Goal: Transaction & Acquisition: Purchase product/service

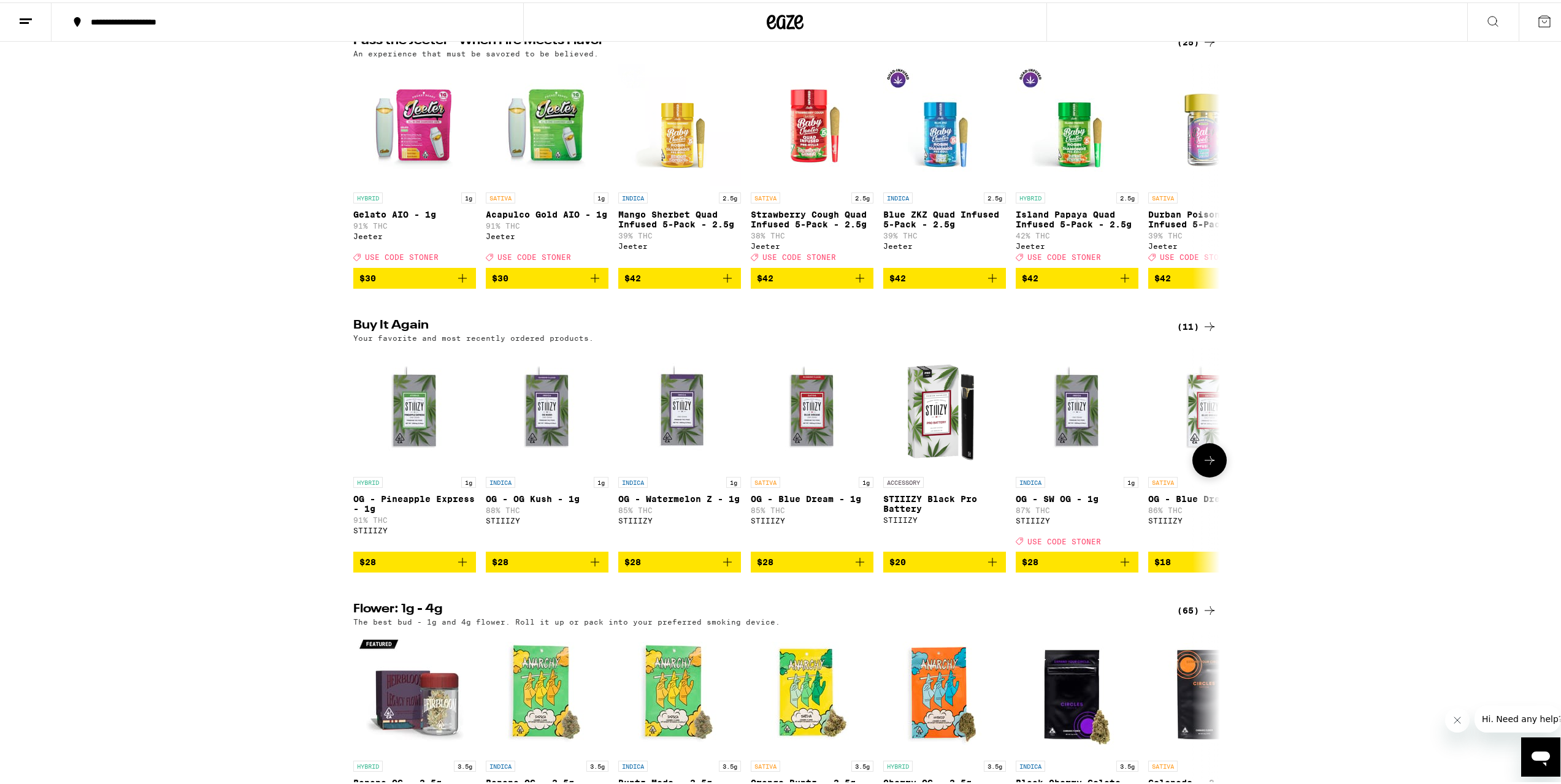
click at [461, 567] on icon "Add to bag" at bounding box center [462, 559] width 15 height 15
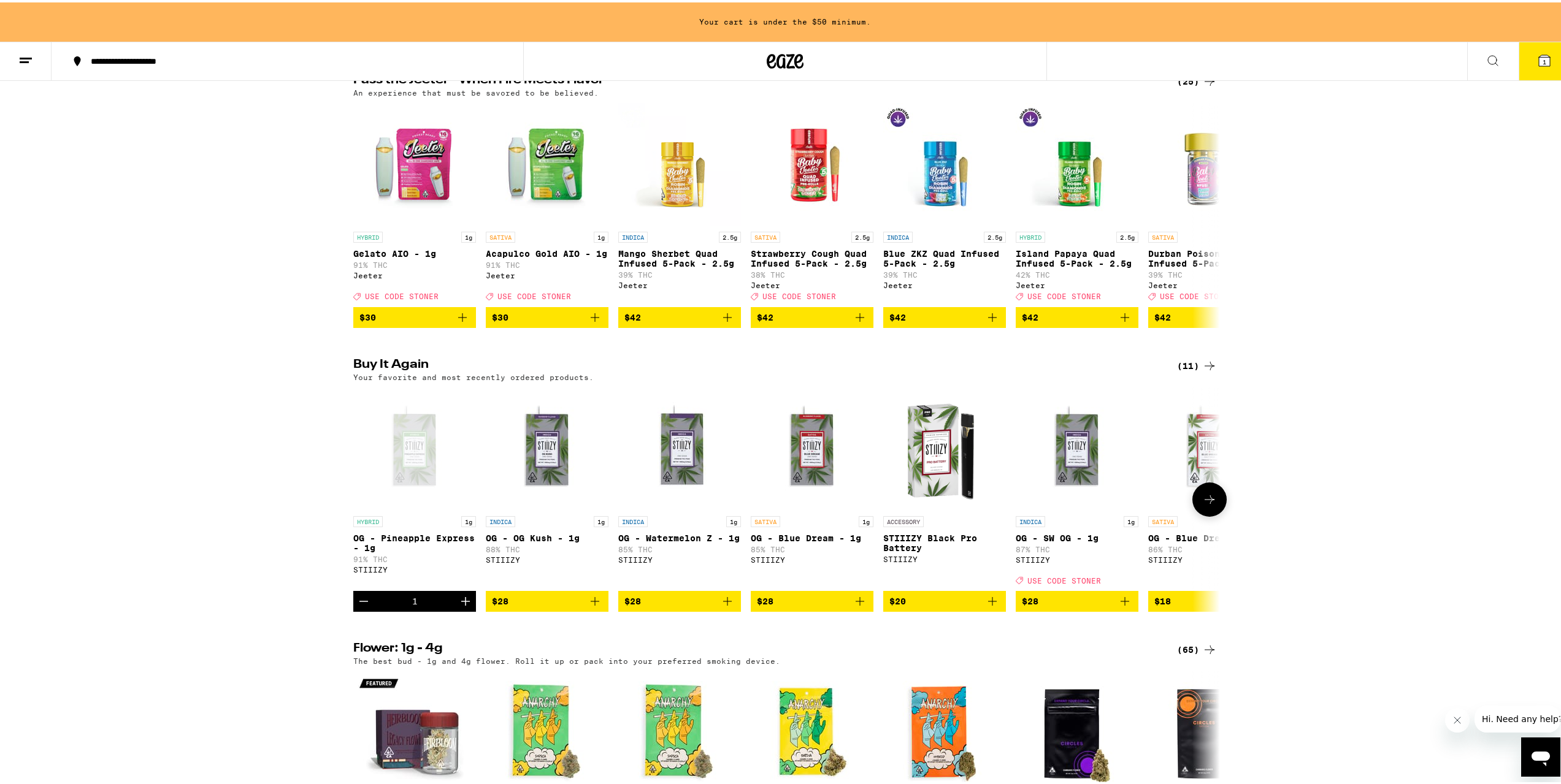
scroll to position [469, 0]
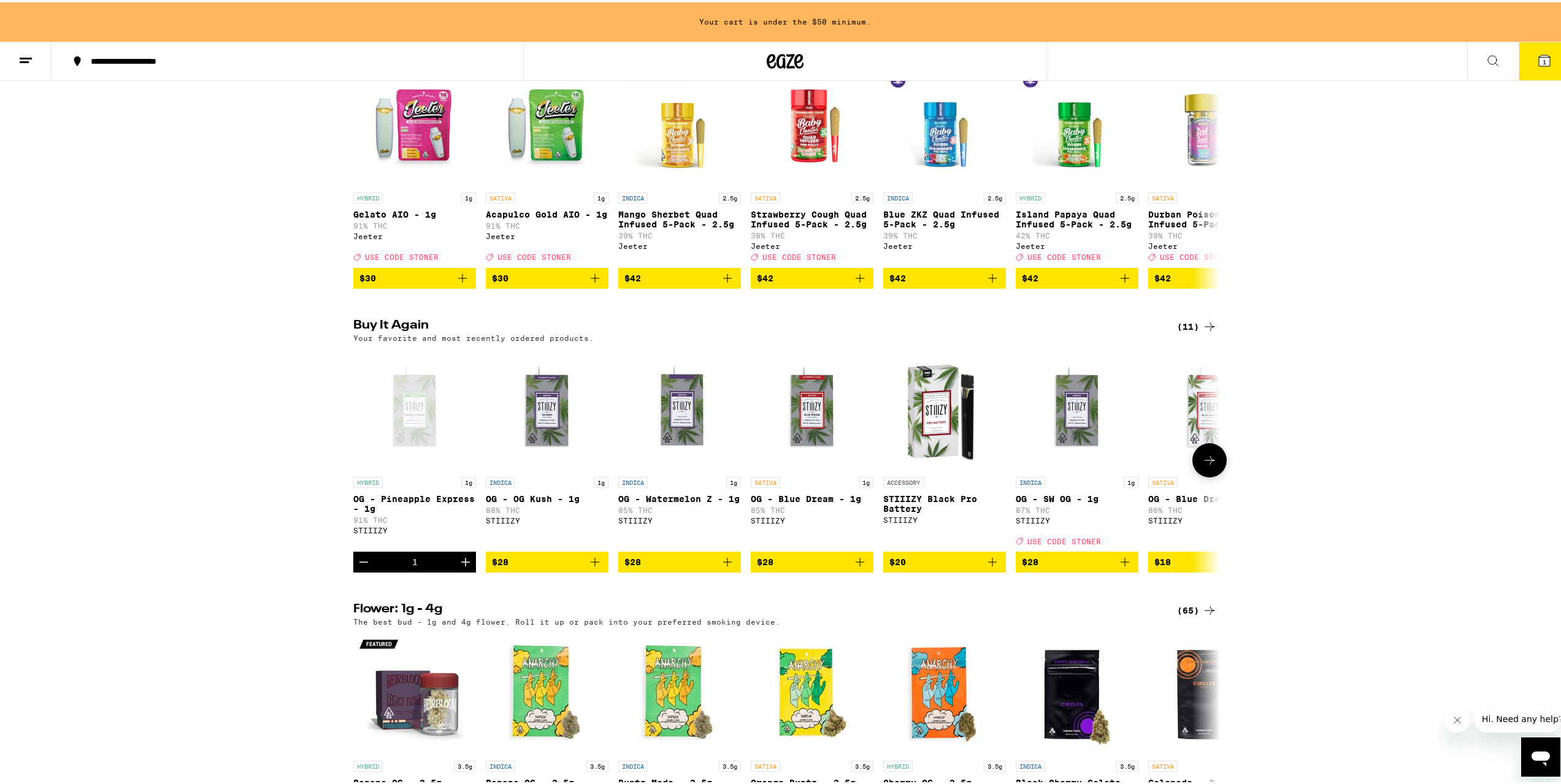
click at [591, 564] on icon "Add to bag" at bounding box center [595, 560] width 9 height 9
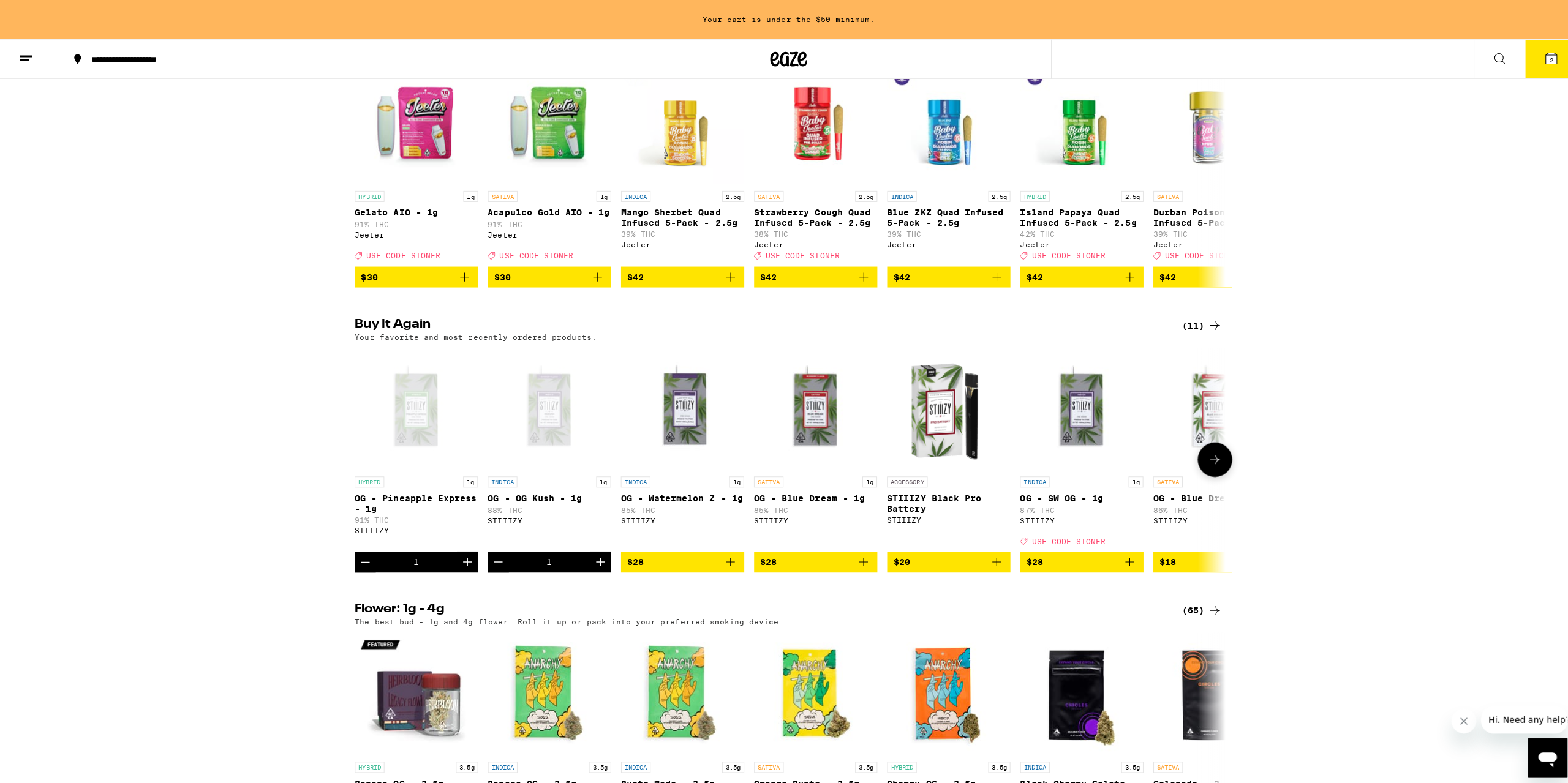
scroll to position [429, 0]
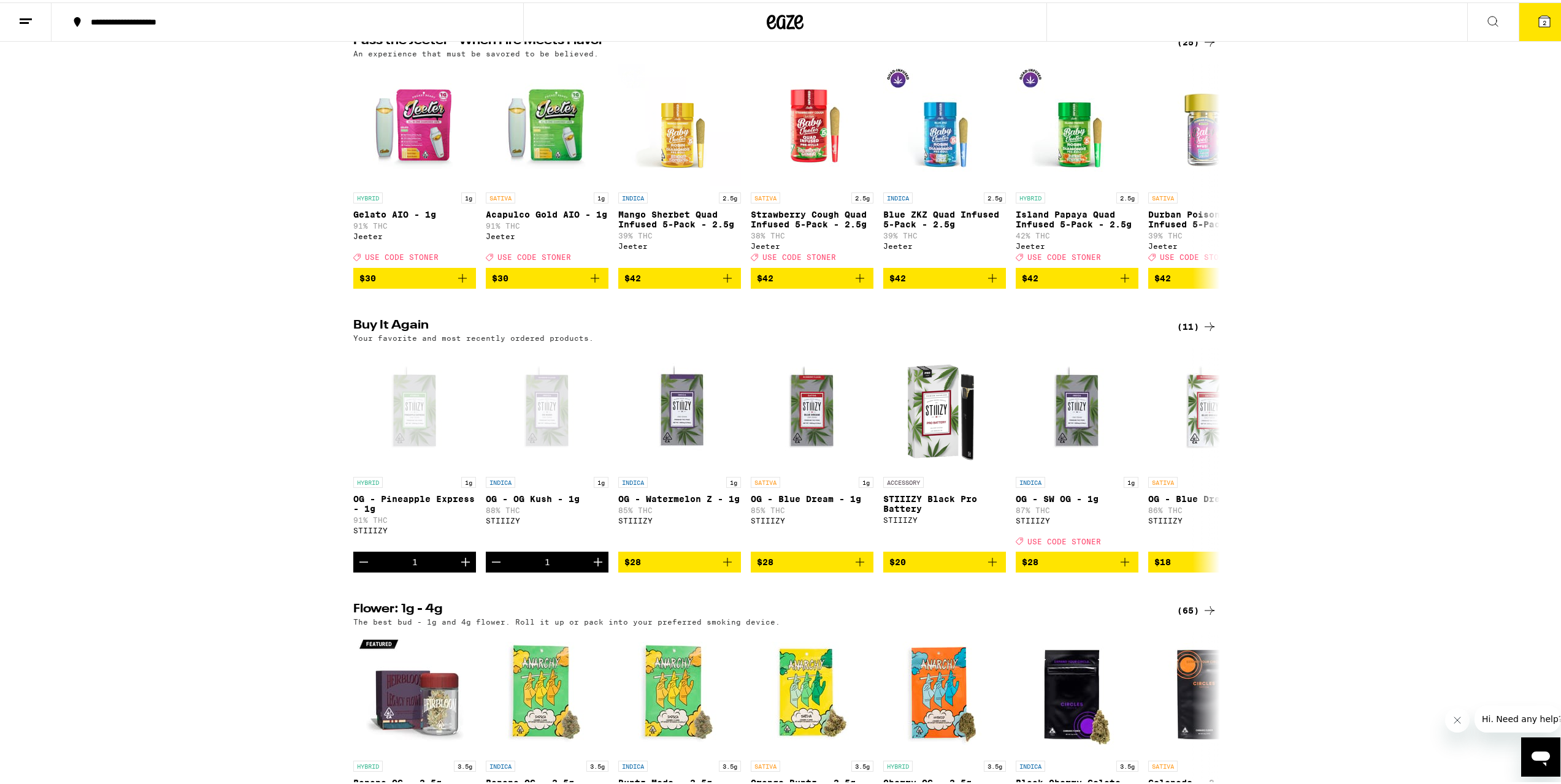
click at [1523, 18] on button "2" at bounding box center [1544, 20] width 52 height 38
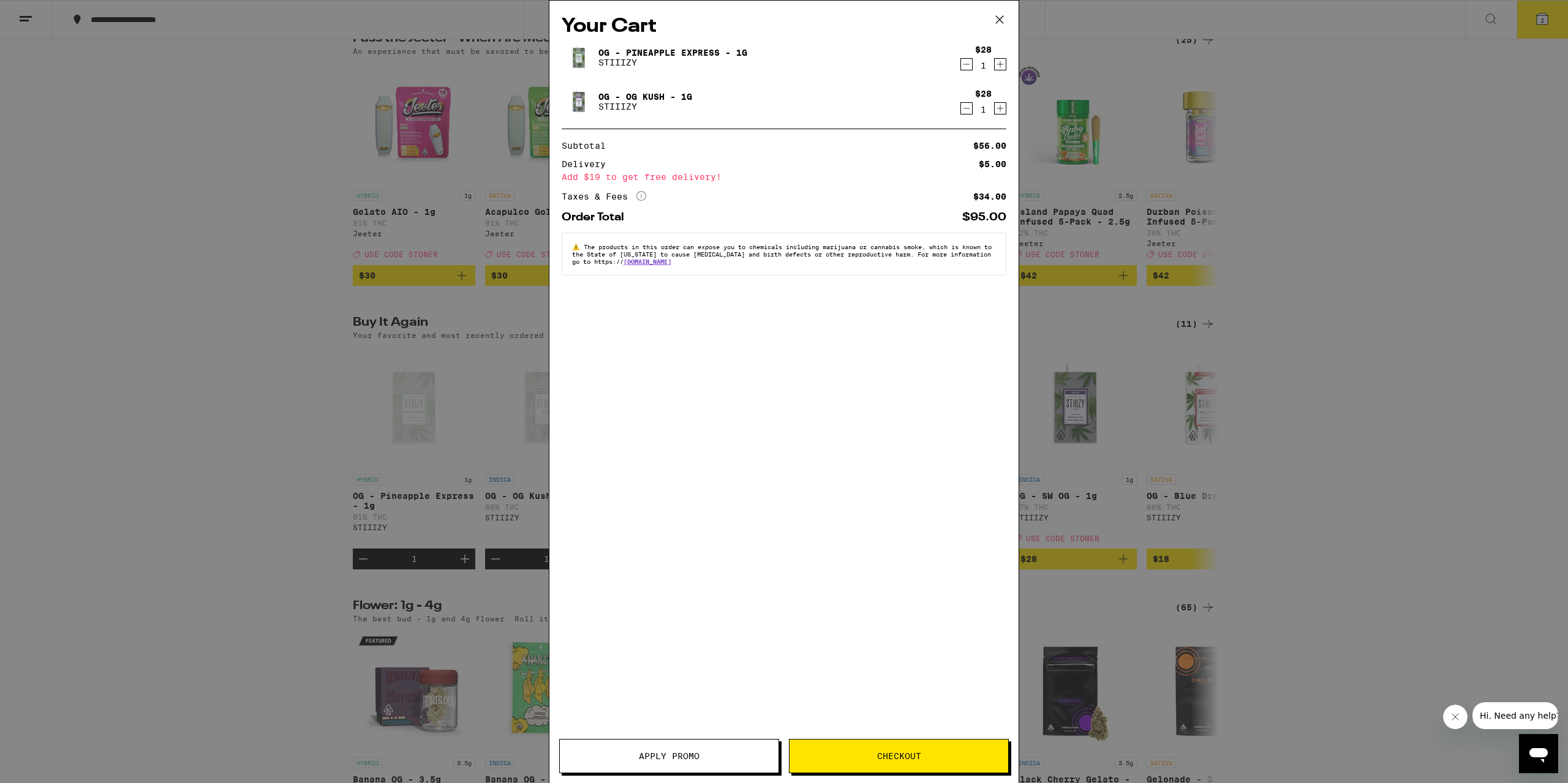
click at [886, 758] on span "Checkout" at bounding box center [898, 756] width 44 height 9
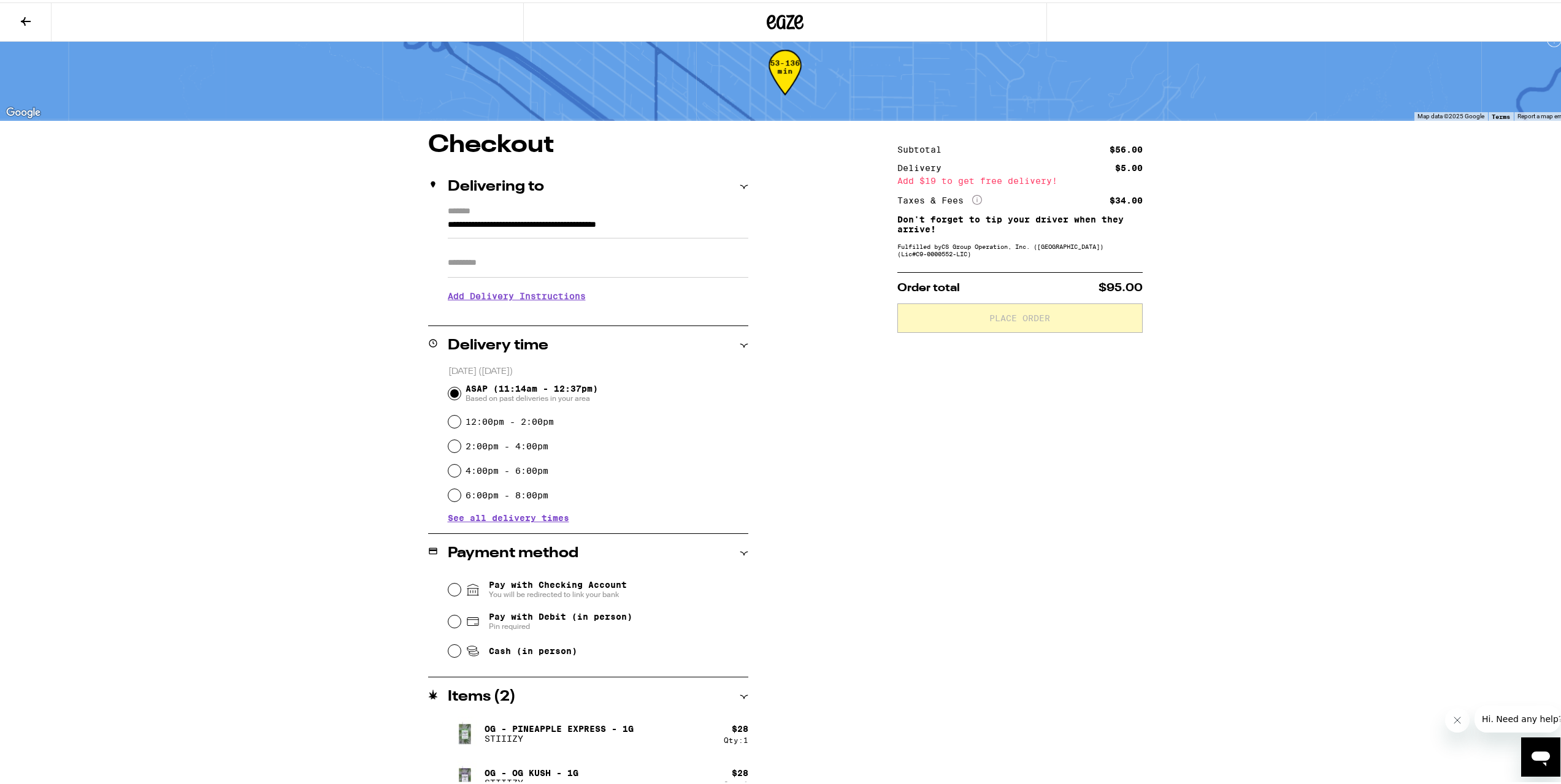
scroll to position [37, 0]
